Goal: Information Seeking & Learning: Learn about a topic

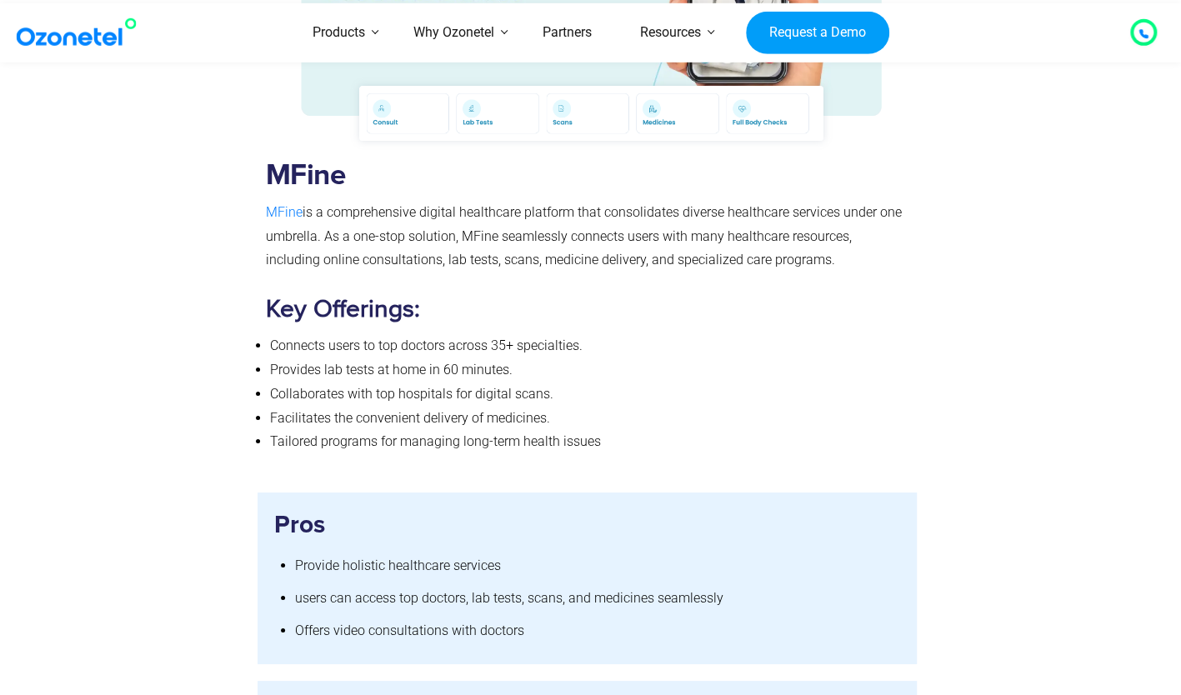
scroll to position [10334, 0]
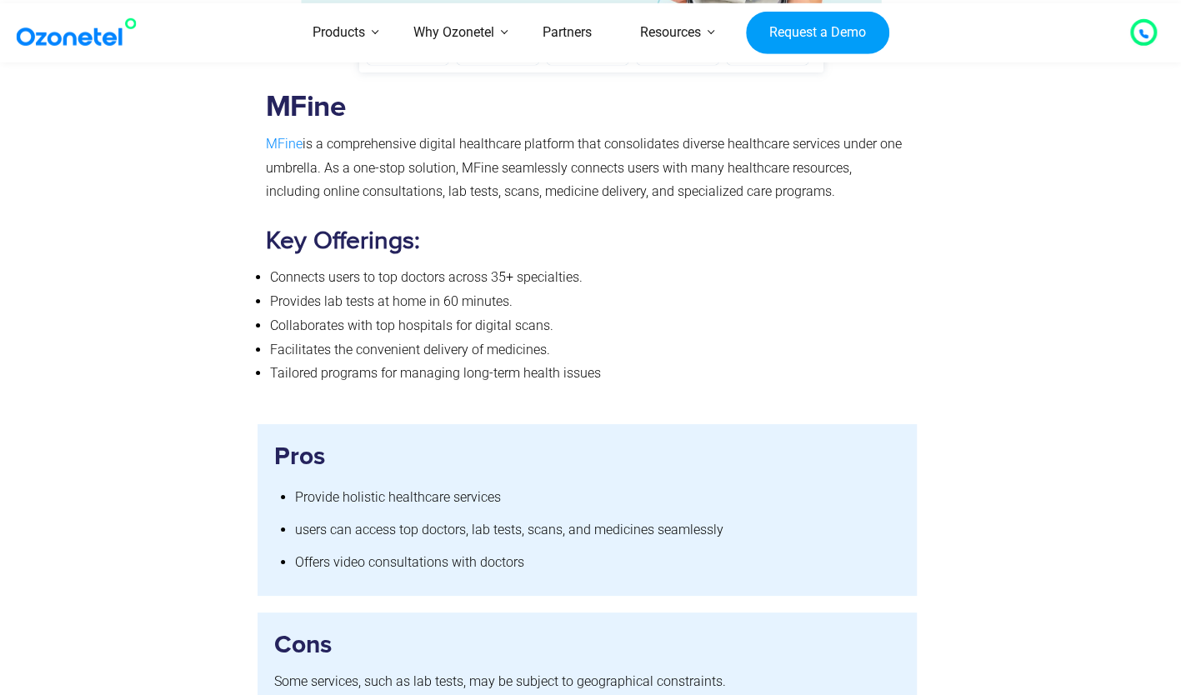
drag, startPoint x: 772, startPoint y: 165, endPoint x: 268, endPoint y: 118, distance: 505.6
click at [268, 133] on p "MFine is a comprehensive digital healthcare platform that consolidates diverse …" at bounding box center [587, 169] width 643 height 72
drag, startPoint x: 268, startPoint y: 118, endPoint x: 325, endPoint y: 156, distance: 68.4
copy p "MFine is a comprehensive digital healthcare platform that consolidates diverse …"
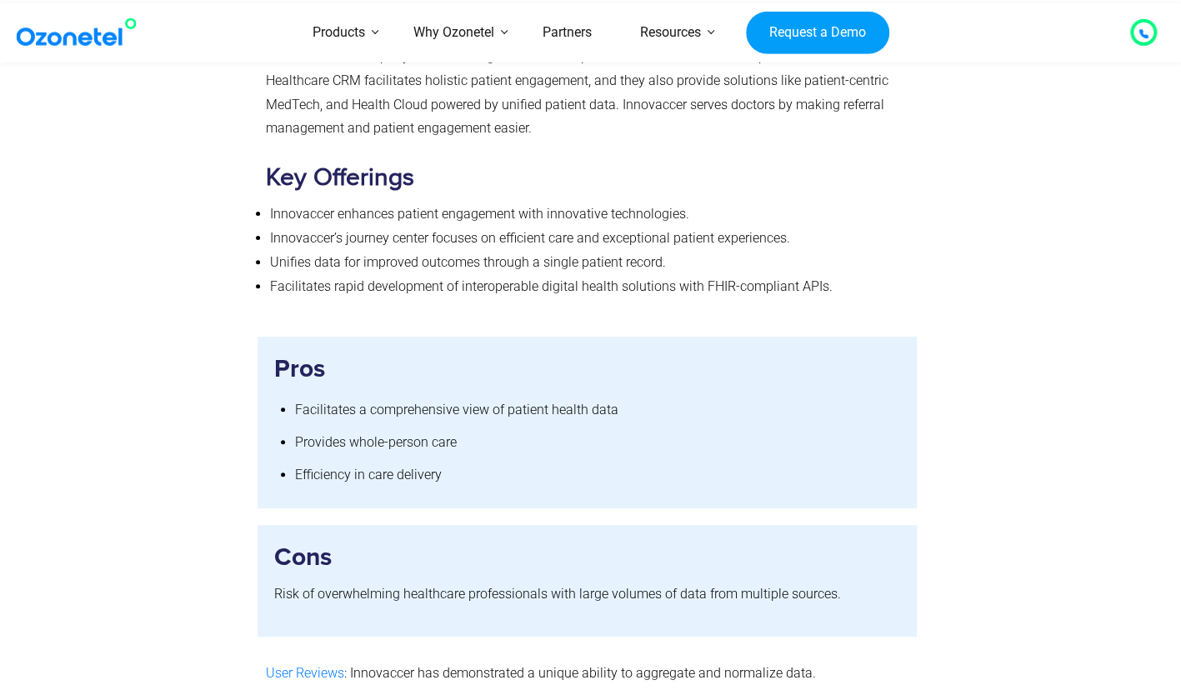
scroll to position [7000, 0]
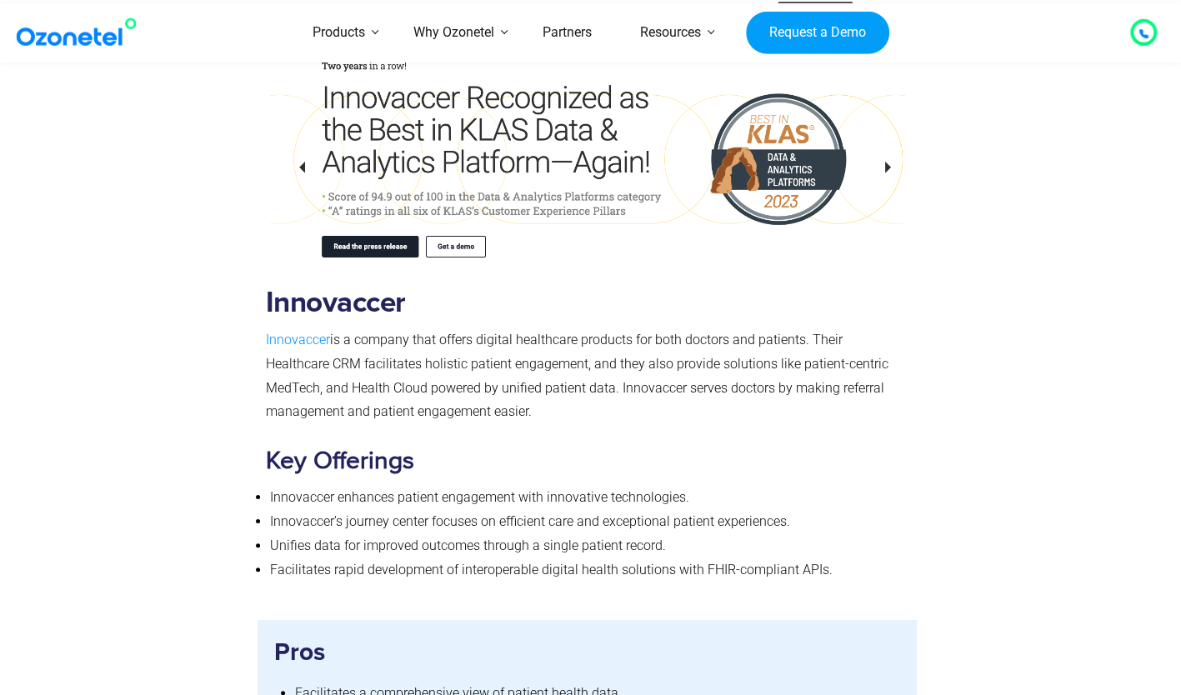
drag, startPoint x: 443, startPoint y: 390, endPoint x: 265, endPoint y: 312, distance: 194.8
click at [266, 328] on p "Innovaccer is a company that offers digital healthcare products for both doctor…" at bounding box center [587, 376] width 643 height 96
drag, startPoint x: 265, startPoint y: 312, endPoint x: 280, endPoint y: 327, distance: 21.2
copy p "Innovaccer is a company that offers digital healthcare products for both doctor…"
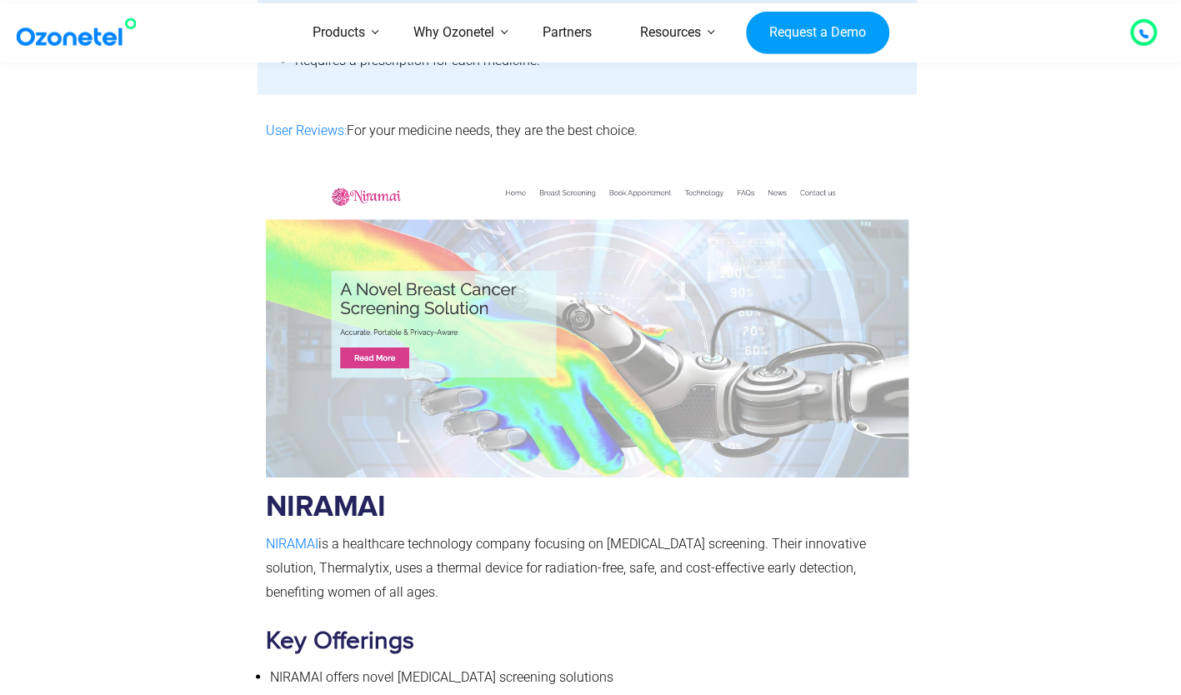
scroll to position [12167, 0]
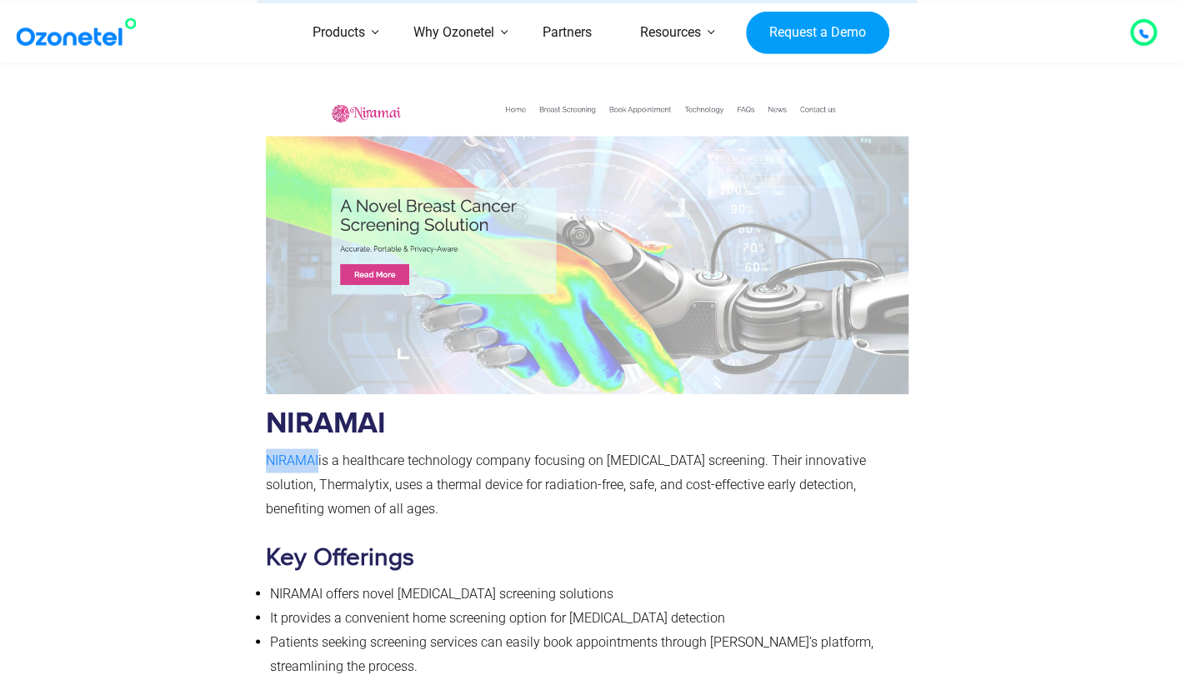
drag, startPoint x: 260, startPoint y: 432, endPoint x: 318, endPoint y: 438, distance: 58.6
click at [318, 438] on div "NIRAMAI NIRAMAI is a healthcare technology company focusing on [MEDICAL_DATA] s…" at bounding box center [588, 391] width 660 height 618
drag, startPoint x: 318, startPoint y: 438, endPoint x: 422, endPoint y: 487, distance: 114.4
click at [422, 487] on p "NIRAMAI is a healthcare technology company focusing on [MEDICAL_DATA] screening…" at bounding box center [587, 484] width 643 height 72
